Goal: Information Seeking & Learning: Learn about a topic

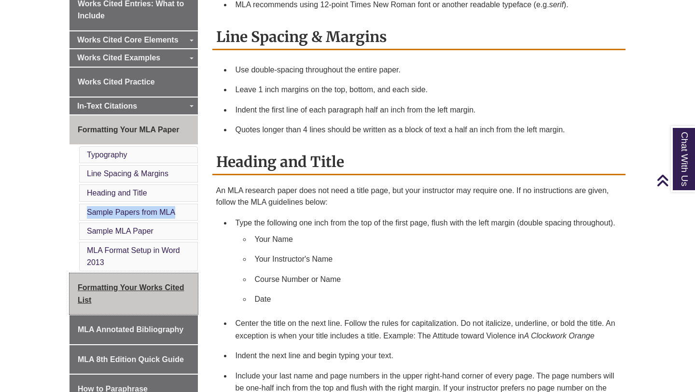
scroll to position [311, 0]
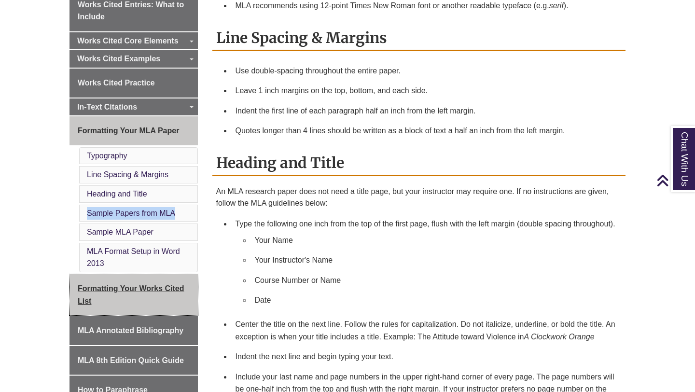
click at [150, 282] on link "Formatting Your Works Cited List" at bounding box center [134, 294] width 128 height 41
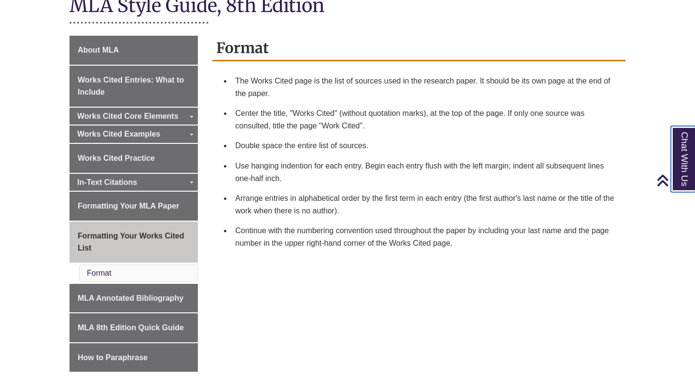
scroll to position [235, 0]
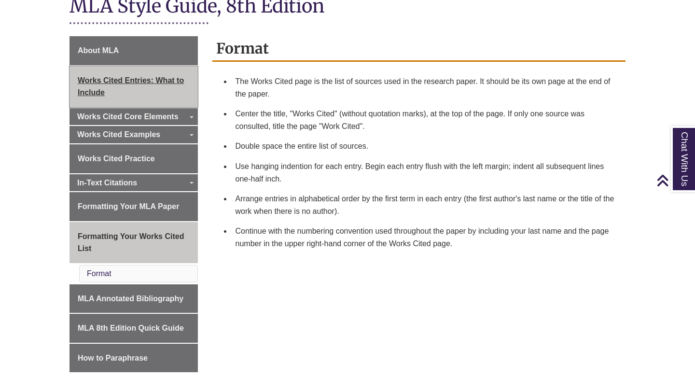
click at [153, 92] on link "Works Cited Entries: What to Include" at bounding box center [134, 86] width 128 height 41
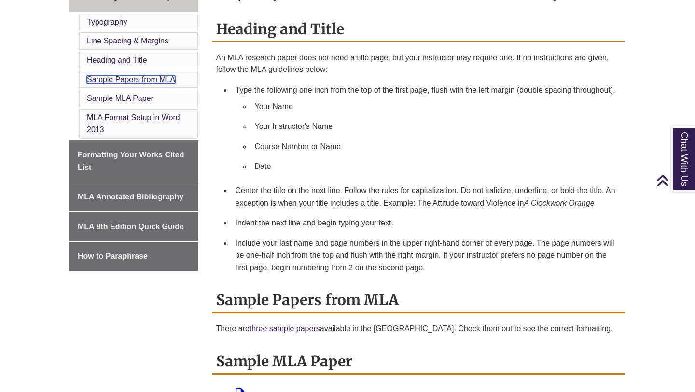
click at [161, 80] on link "Sample Papers from MLA" at bounding box center [131, 79] width 88 height 8
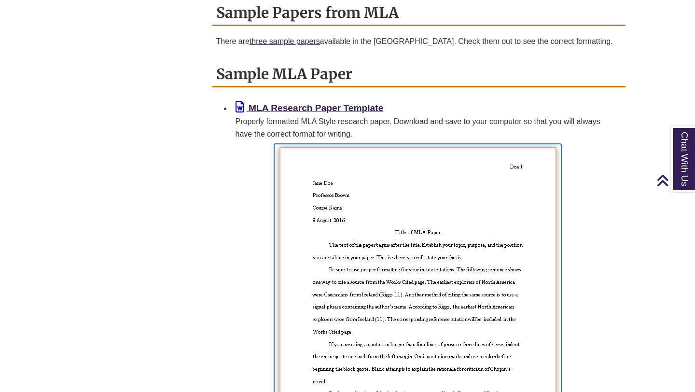
click at [383, 218] on img at bounding box center [417, 303] width 287 height 319
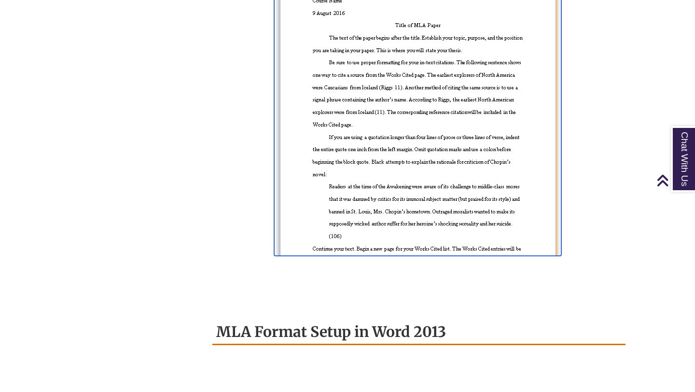
scroll to position [942, 0]
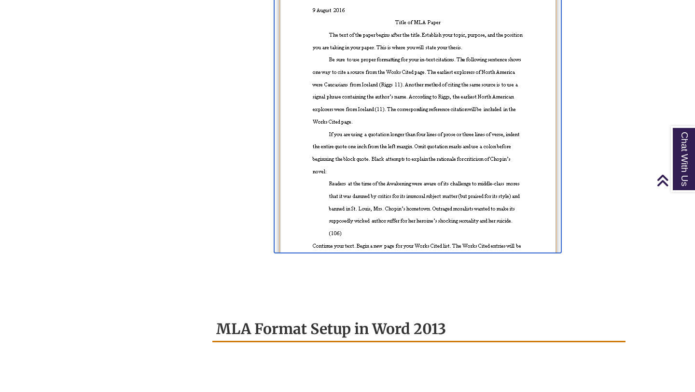
click at [397, 209] on img at bounding box center [417, 93] width 287 height 319
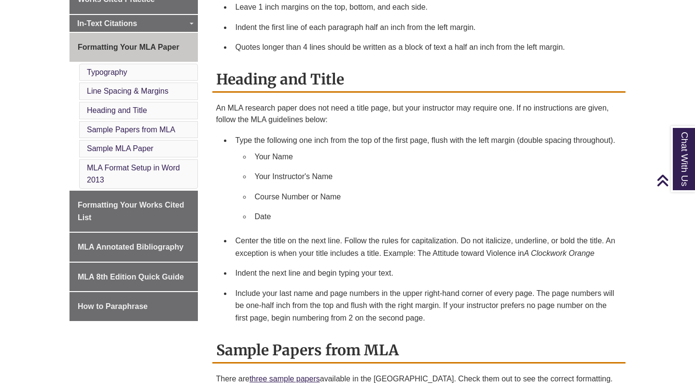
scroll to position [388, 0]
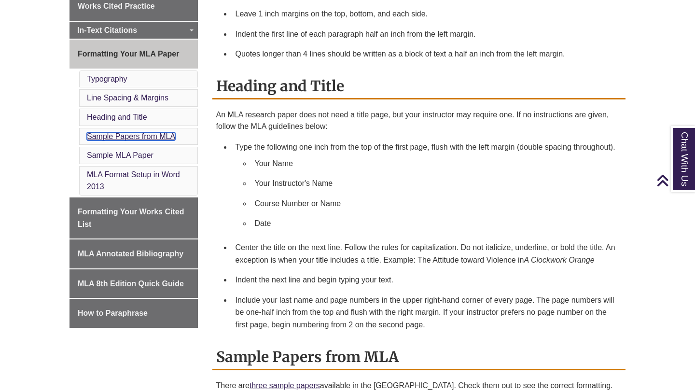
click at [141, 136] on link "Sample Papers from MLA" at bounding box center [131, 136] width 88 height 8
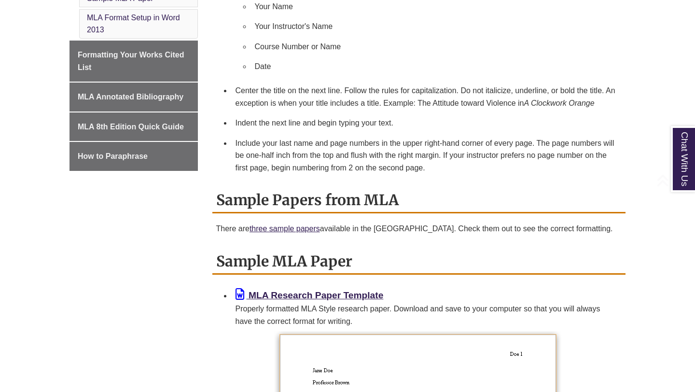
scroll to position [551, 0]
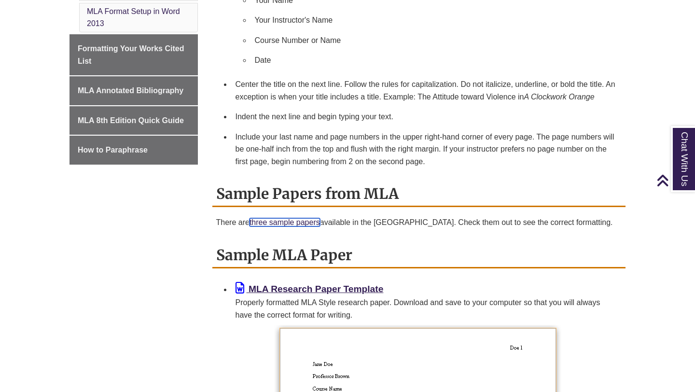
click at [299, 223] on link "three sample papers" at bounding box center [285, 222] width 71 height 8
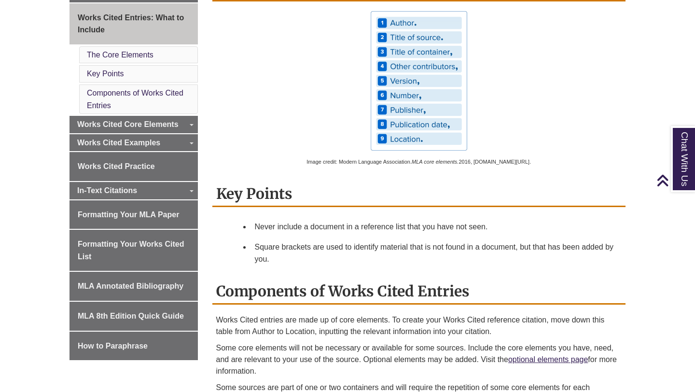
scroll to position [295, 0]
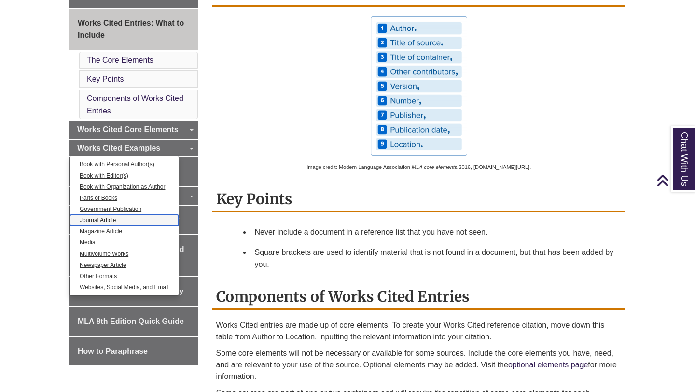
click at [123, 217] on link "Journal Article" at bounding box center [124, 220] width 109 height 11
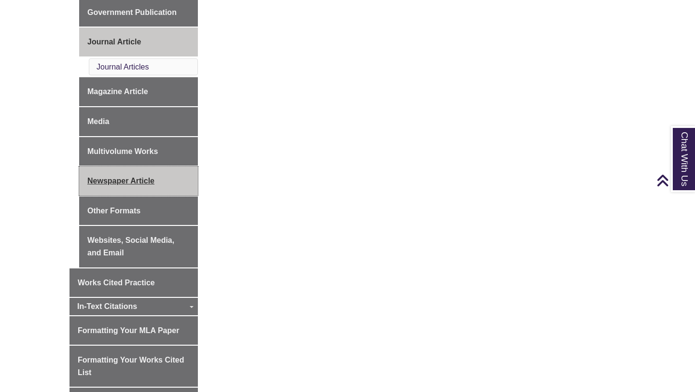
scroll to position [535, 0]
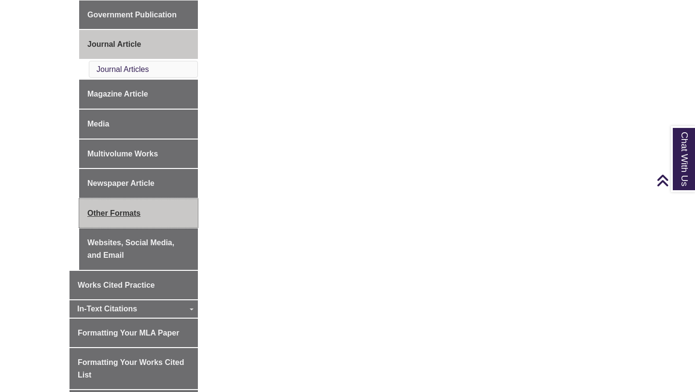
click at [137, 216] on link "Other Formats" at bounding box center [138, 213] width 119 height 29
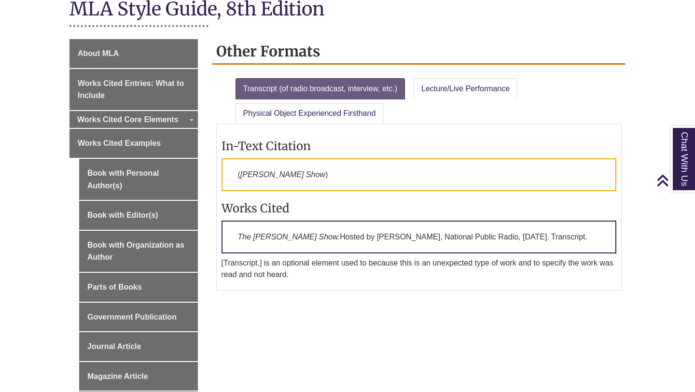
scroll to position [234, 0]
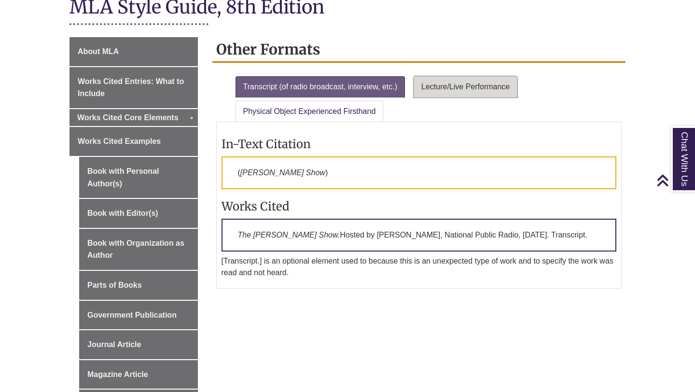
click at [475, 79] on link "Lecture/Live Performance" at bounding box center [466, 86] width 104 height 21
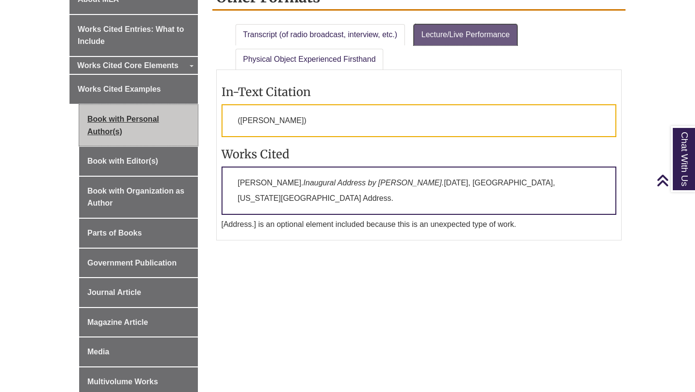
scroll to position [288, 0]
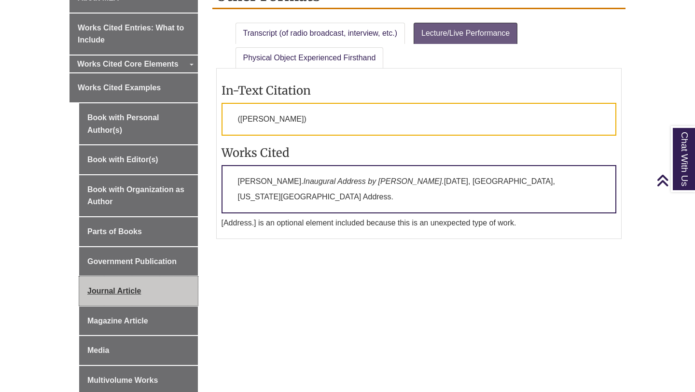
click at [166, 286] on link "Journal Article" at bounding box center [138, 291] width 119 height 29
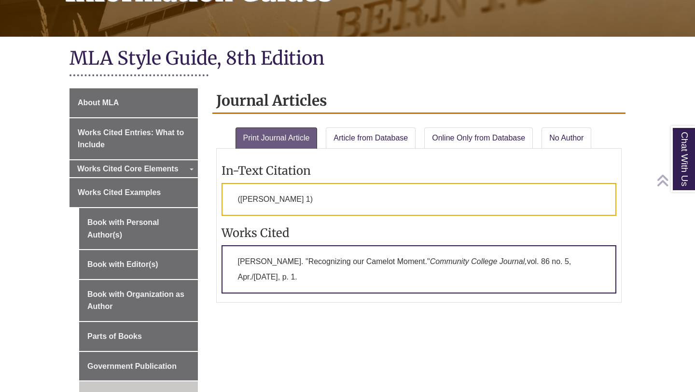
scroll to position [183, 0]
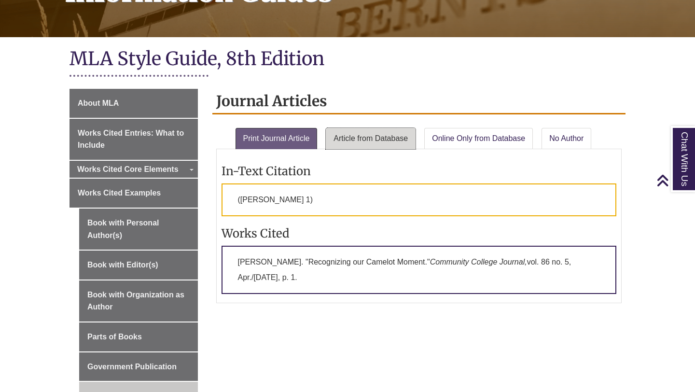
click at [383, 137] on link "Article from Database" at bounding box center [371, 138] width 90 height 21
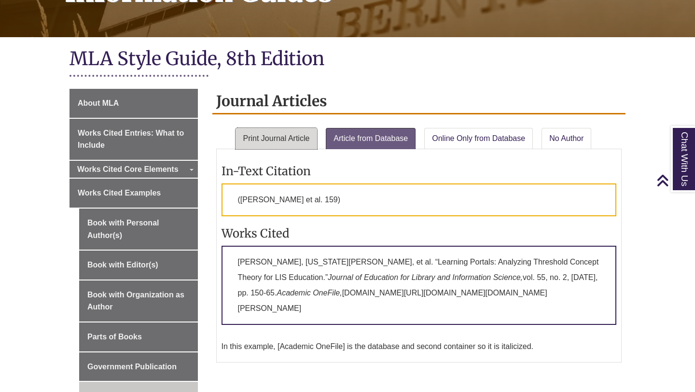
click at [286, 147] on link "Print Journal Article" at bounding box center [277, 138] width 82 height 21
